Goal: Task Accomplishment & Management: Complete application form

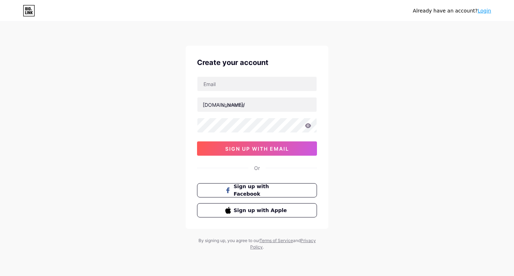
click at [29, 10] on icon at bounding box center [30, 8] width 2 height 3
click at [29, 11] on icon at bounding box center [29, 10] width 12 height 11
click at [220, 84] on input "text" at bounding box center [256, 84] width 119 height 14
type input "[EMAIL_ADDRESS][DOMAIN_NAME]"
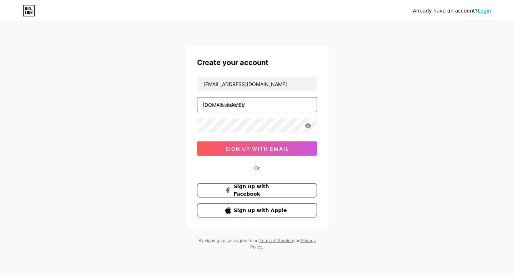
click at [242, 106] on input "text" at bounding box center [256, 104] width 119 height 14
type input "xiang2018"
click at [307, 125] on icon at bounding box center [308, 125] width 6 height 5
click at [374, 111] on div "Already have an account? Login Create your account [EMAIL_ADDRESS][DOMAIN_NAME]…" at bounding box center [257, 136] width 514 height 273
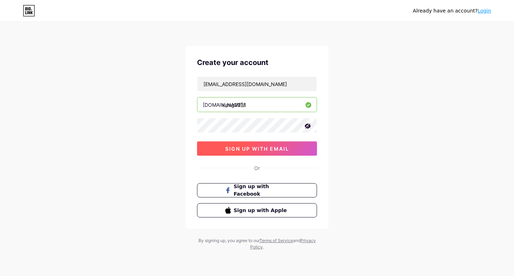
click at [274, 146] on span "sign up with email" at bounding box center [257, 149] width 64 height 6
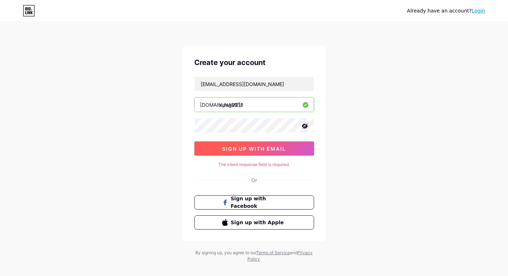
click at [260, 147] on span "sign up with email" at bounding box center [254, 149] width 64 height 6
click at [249, 146] on span "sign up with email" at bounding box center [254, 149] width 64 height 6
click at [305, 126] on icon at bounding box center [305, 125] width 6 height 5
click at [247, 148] on span "sign up with email" at bounding box center [254, 149] width 64 height 6
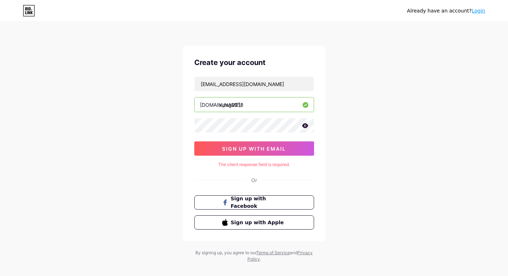
click at [305, 125] on icon at bounding box center [305, 125] width 6 height 5
click at [393, 123] on div "Already have an account? Login Create your account [EMAIL_ADDRESS][DOMAIN_NAME]…" at bounding box center [254, 142] width 508 height 285
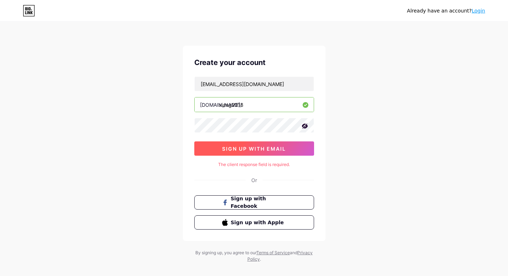
click at [275, 146] on span "sign up with email" at bounding box center [254, 149] width 64 height 6
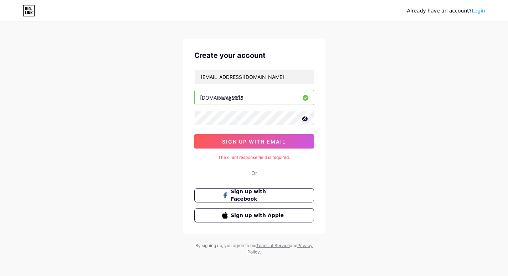
scroll to position [9, 0]
